Goal: Task Accomplishment & Management: Use online tool/utility

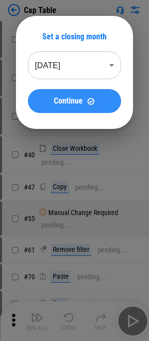
click at [100, 94] on button "Continue" at bounding box center [74, 101] width 93 height 24
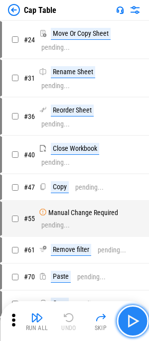
click at [129, 316] on img "button" at bounding box center [132, 321] width 16 height 16
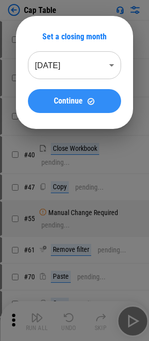
click at [89, 98] on img at bounding box center [91, 101] width 8 height 8
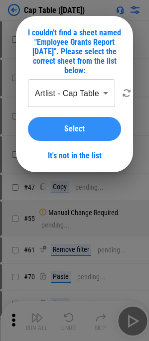
click at [56, 134] on button "Select" at bounding box center [74, 129] width 93 height 24
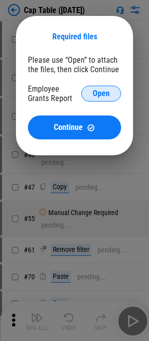
click at [98, 95] on span "Open" at bounding box center [101, 94] width 17 height 8
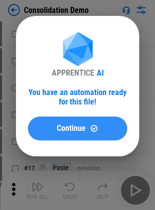
click at [103, 132] on div "Continue" at bounding box center [77, 128] width 75 height 8
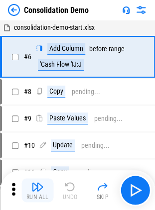
click at [39, 194] on div "Run All" at bounding box center [37, 197] width 22 height 6
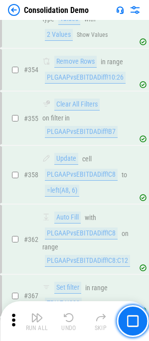
scroll to position [3451, 0]
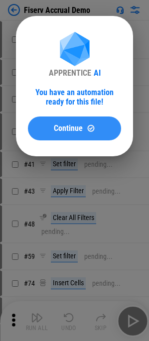
drag, startPoint x: 57, startPoint y: 126, endPoint x: 58, endPoint y: 146, distance: 19.9
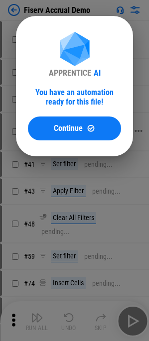
click at [58, 126] on span "Continue" at bounding box center [68, 128] width 29 height 8
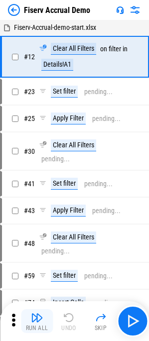
click at [34, 317] on img "button" at bounding box center [37, 318] width 12 height 12
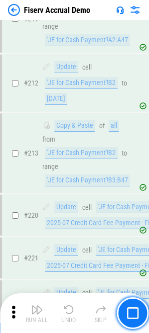
scroll to position [2346, 0]
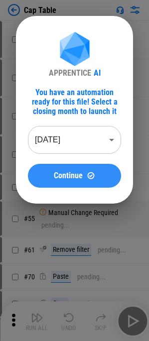
click at [63, 166] on button "Continue" at bounding box center [74, 176] width 93 height 24
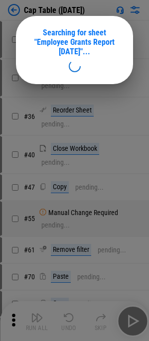
click at [56, 120] on div at bounding box center [74, 170] width 149 height 341
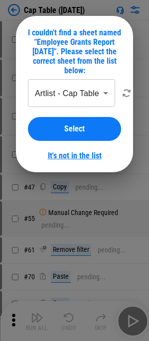
click at [77, 156] on link "It's not in the list" at bounding box center [75, 155] width 54 height 9
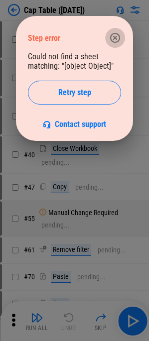
click at [116, 40] on icon "button" at bounding box center [115, 38] width 12 height 12
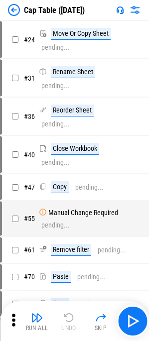
click at [19, 10] on img at bounding box center [14, 10] width 12 height 12
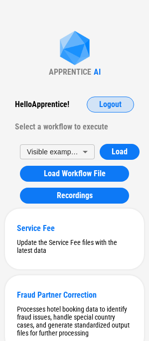
click at [115, 104] on span "Logout" at bounding box center [110, 105] width 22 height 8
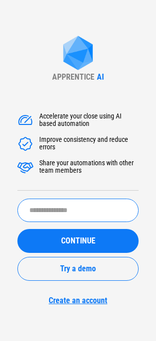
click at [56, 209] on input "text" at bounding box center [77, 210] width 121 height 23
click at [48, 216] on input "text" at bounding box center [77, 210] width 121 height 23
paste input "****"
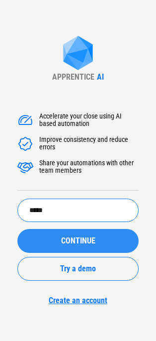
type input "*****"
click at [82, 240] on span "CONTINUE" at bounding box center [78, 241] width 34 height 8
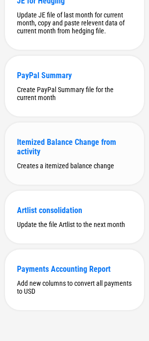
scroll to position [611, 0]
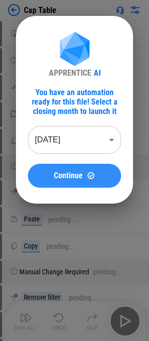
click at [71, 173] on span "Continue" at bounding box center [68, 176] width 29 height 8
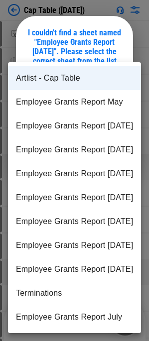
click at [61, 94] on body "Cap Table (Aug 25) Move Or Copy Sheet pending... Rename Sheet pending... Reorde…" at bounding box center [74, 170] width 149 height 341
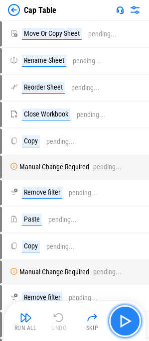
click at [129, 327] on img "button" at bounding box center [125, 321] width 16 height 16
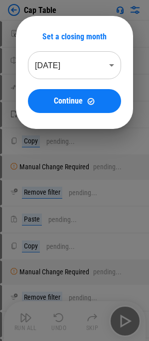
click at [96, 55] on body "Cap Table Move Or Copy Sheet pending... Rename Sheet pending... Reorder Sheet p…" at bounding box center [74, 170] width 149 height 341
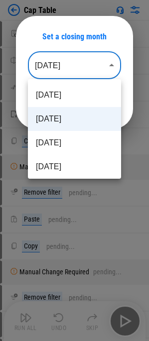
click at [76, 119] on li "[DATE]" at bounding box center [74, 119] width 93 height 24
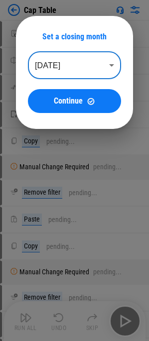
click at [86, 59] on body "Cap Table Move Or Copy Sheet pending... Rename Sheet pending... Reorder Sheet p…" at bounding box center [74, 170] width 149 height 341
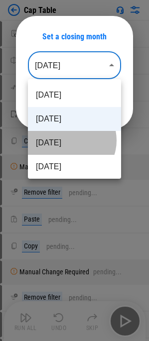
click at [69, 140] on li "[DATE]" at bounding box center [74, 143] width 93 height 24
type input "********"
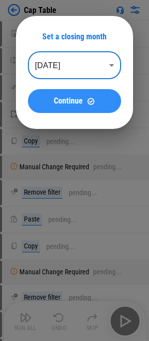
click at [94, 95] on button "Continue" at bounding box center [74, 101] width 93 height 24
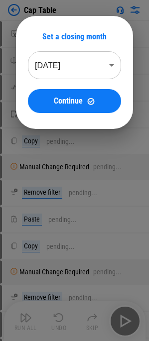
click at [87, 62] on body "Cap Table Move Or Copy Sheet pending... Rename Sheet pending... Reorder Sheet p…" at bounding box center [74, 170] width 149 height 341
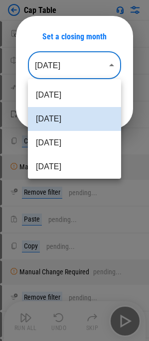
click at [66, 161] on li "Jun 2025" at bounding box center [74, 167] width 93 height 24
type input "********"
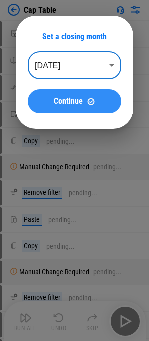
click at [73, 95] on button "Continue" at bounding box center [74, 101] width 93 height 24
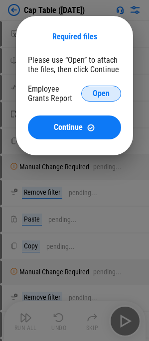
click at [105, 94] on span "Open" at bounding box center [101, 94] width 17 height 8
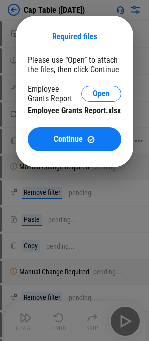
drag, startPoint x: 60, startPoint y: 148, endPoint x: 62, endPoint y: 179, distance: 30.9
click at [60, 148] on button "Continue" at bounding box center [74, 139] width 93 height 24
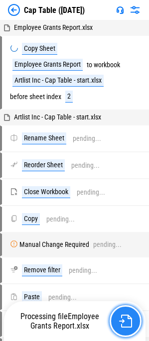
click at [124, 326] on img "button" at bounding box center [125, 321] width 13 height 13
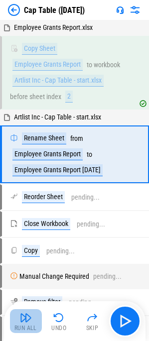
click at [28, 321] on img "button" at bounding box center [26, 318] width 12 height 12
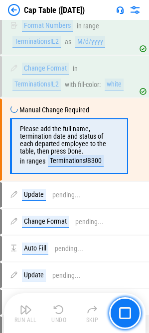
scroll to position [4588, 0]
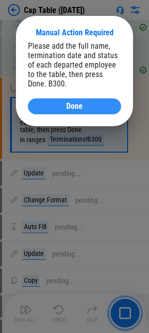
click at [54, 105] on div "Done" at bounding box center [74, 107] width 69 height 8
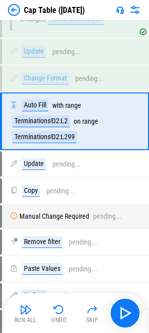
scroll to position [4712, 0]
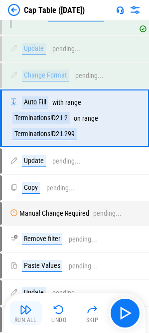
click at [15, 310] on button "Run All" at bounding box center [26, 314] width 32 height 24
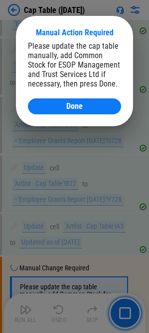
scroll to position [5156, 0]
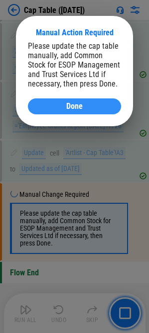
click at [51, 110] on div "Done" at bounding box center [74, 107] width 69 height 8
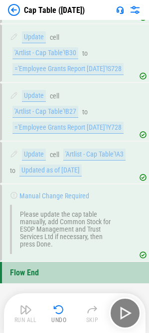
scroll to position [5155, 0]
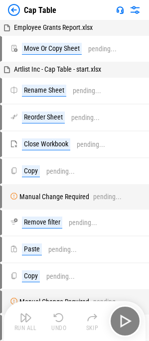
click at [117, 327] on div "Run All Undo Skip" at bounding box center [75, 321] width 131 height 32
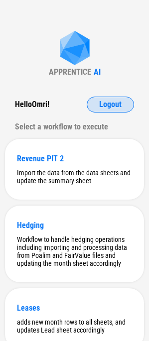
click at [120, 97] on button "Logout" at bounding box center [110, 105] width 47 height 16
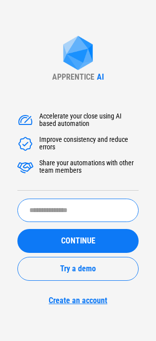
click at [81, 203] on input "text" at bounding box center [77, 210] width 121 height 23
type input "**********"
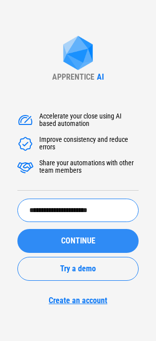
click at [81, 237] on span "CONTINUE" at bounding box center [78, 241] width 34 height 8
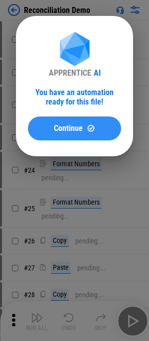
click at [80, 135] on button "Continue" at bounding box center [74, 128] width 93 height 24
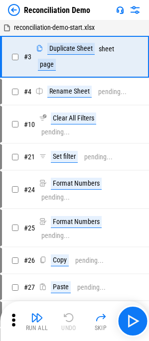
click at [34, 312] on img "button" at bounding box center [37, 318] width 12 height 12
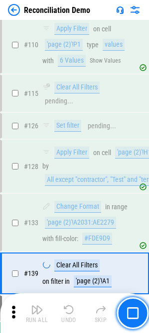
scroll to position [1117, 0]
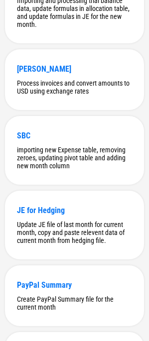
scroll to position [2961, 0]
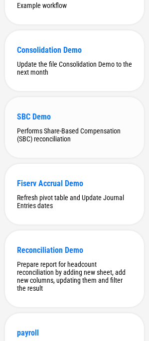
click at [67, 121] on div "SBC Demo" at bounding box center [74, 116] width 115 height 9
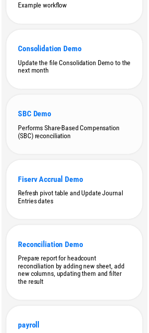
scroll to position [0, 0]
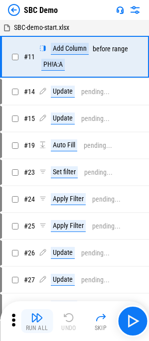
click at [36, 324] on button "Run All" at bounding box center [37, 321] width 32 height 24
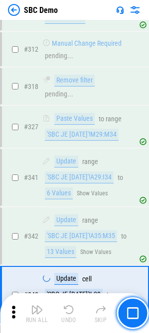
scroll to position [2617, 0]
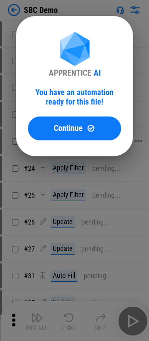
drag, startPoint x: 92, startPoint y: 133, endPoint x: 65, endPoint y: 177, distance: 51.4
click at [92, 133] on button "Continue" at bounding box center [74, 128] width 93 height 24
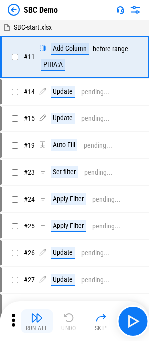
click at [32, 193] on img "button" at bounding box center [37, 318] width 12 height 12
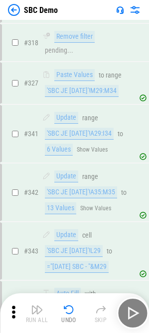
scroll to position [2660, 0]
